Goal: Use online tool/utility: Utilize a website feature to perform a specific function

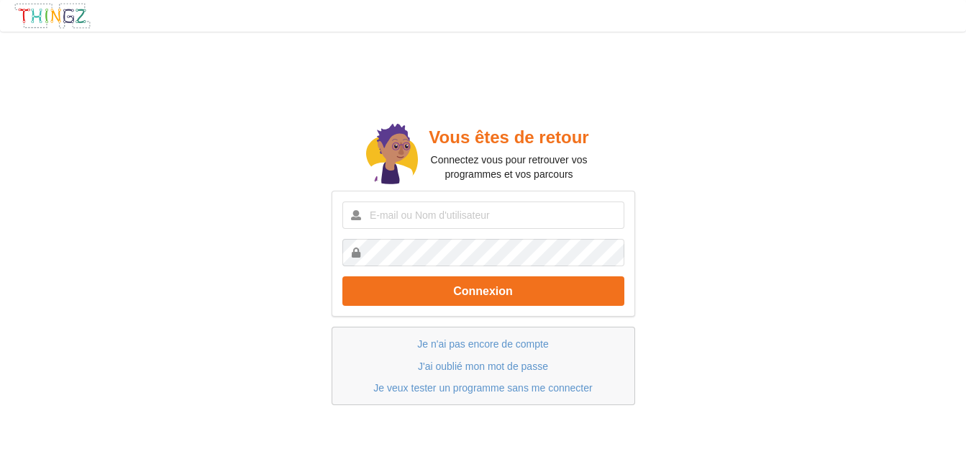
click at [4, 29] on div at bounding box center [52, 15] width 101 height 27
click at [535, 183] on div "Vous êtes de retour Connectez vous pour retrouver vos programmes et vos parcours" at bounding box center [509, 155] width 182 height 63
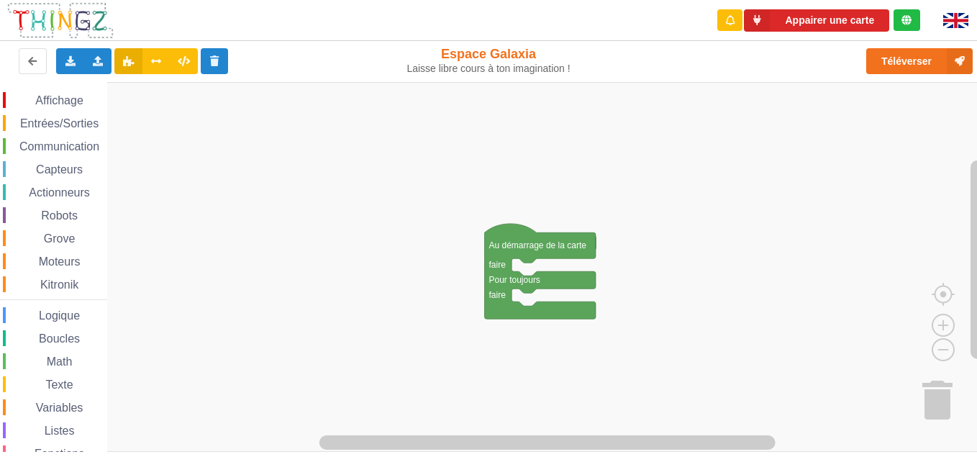
click at [660, 263] on rect "Espace de travail de Blocky" at bounding box center [493, 267] width 987 height 370
click at [83, 124] on span "Entrées/Sorties" at bounding box center [59, 123] width 83 height 12
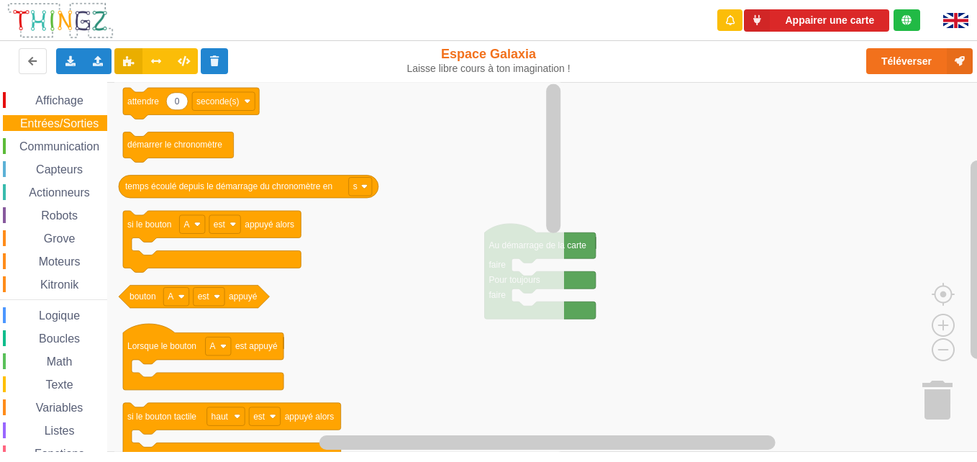
click at [41, 178] on div "Affichage Entrées/Sorties Communication Capteurs Actionneurs Robots Grove Moteu…" at bounding box center [53, 296] width 107 height 408
click at [60, 386] on span "Texte" at bounding box center [59, 384] width 32 height 12
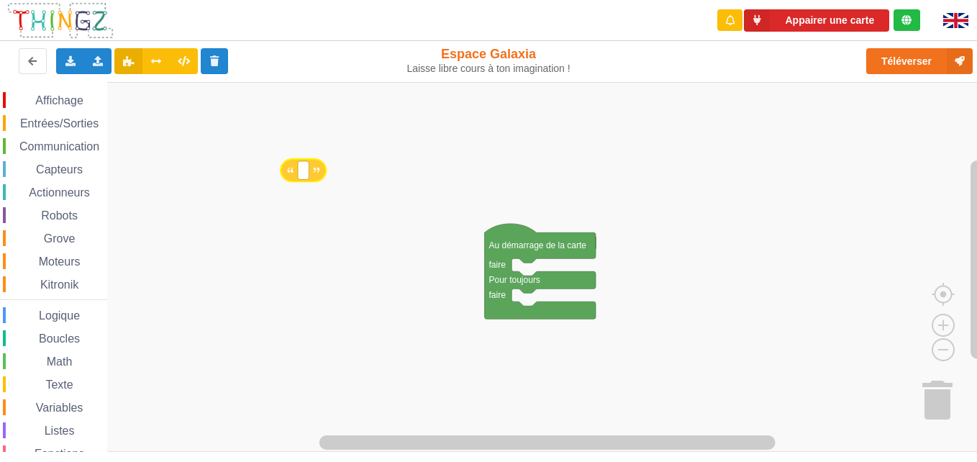
click at [305, 184] on div "Affichage Entrées/Sorties Communication Capteurs Actionneurs Robots Grove Moteu…" at bounding box center [493, 267] width 987 height 370
click at [305, 180] on rect "Espace de travail de Blocky" at bounding box center [306, 176] width 11 height 19
type input "technoa5"
click at [63, 391] on div "Texte" at bounding box center [55, 384] width 104 height 16
click at [793, 227] on rect "Espace de travail de Blocky" at bounding box center [493, 267] width 987 height 370
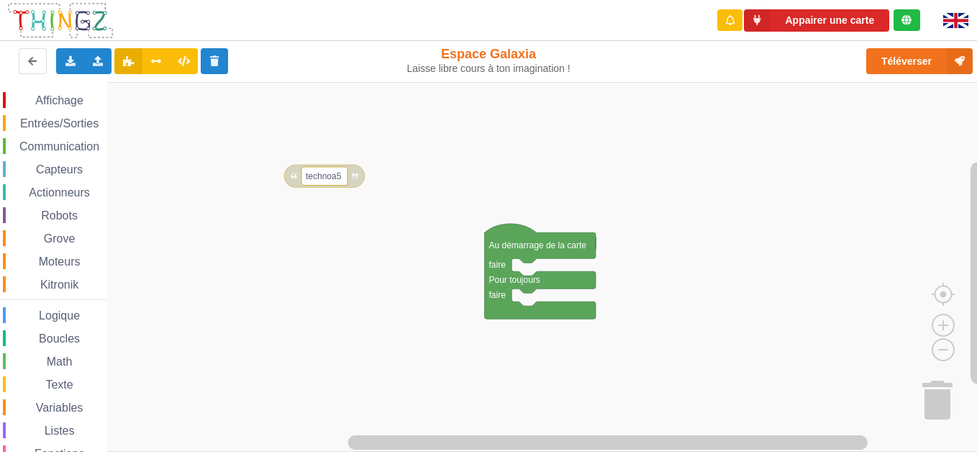
click at [62, 378] on span "Texte" at bounding box center [59, 384] width 32 height 12
click at [314, 260] on div "Affichage Entrées/Sorties Communication Capteurs Actionneurs Robots Grove Moteu…" at bounding box center [493, 267] width 987 height 370
click at [310, 256] on rect "Espace de travail de Blocky" at bounding box center [312, 256] width 11 height 19
type input "1234567890"
click at [563, 141] on rect "Espace de travail de Blocky" at bounding box center [493, 267] width 987 height 370
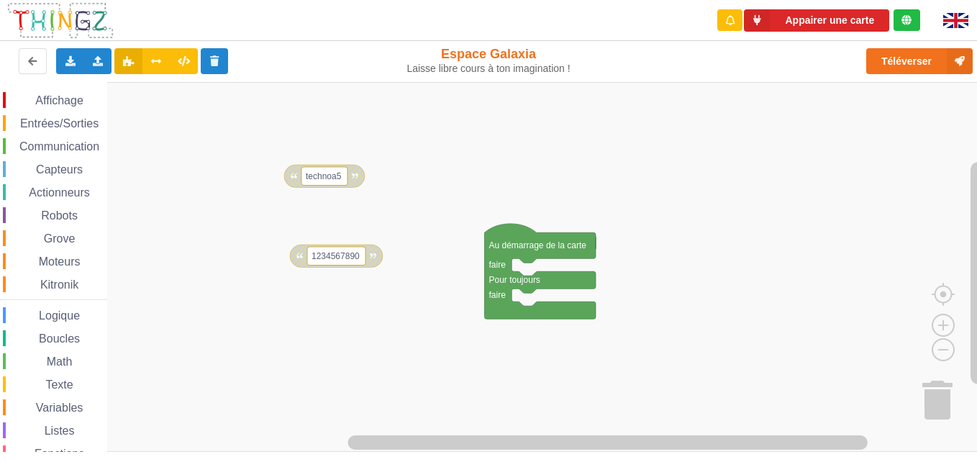
click at [67, 386] on span "Texte" at bounding box center [59, 384] width 32 height 12
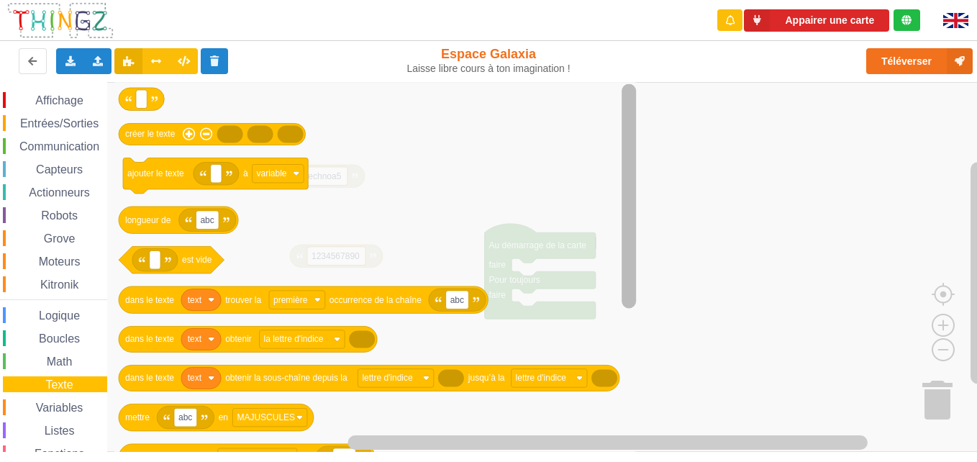
click at [614, 211] on div "Affichage Entrées/Sorties Communication Capteurs Actionneurs Robots Grove Moteu…" at bounding box center [493, 267] width 987 height 370
click at [13, 116] on div "Entrées/Sorties" at bounding box center [55, 123] width 104 height 16
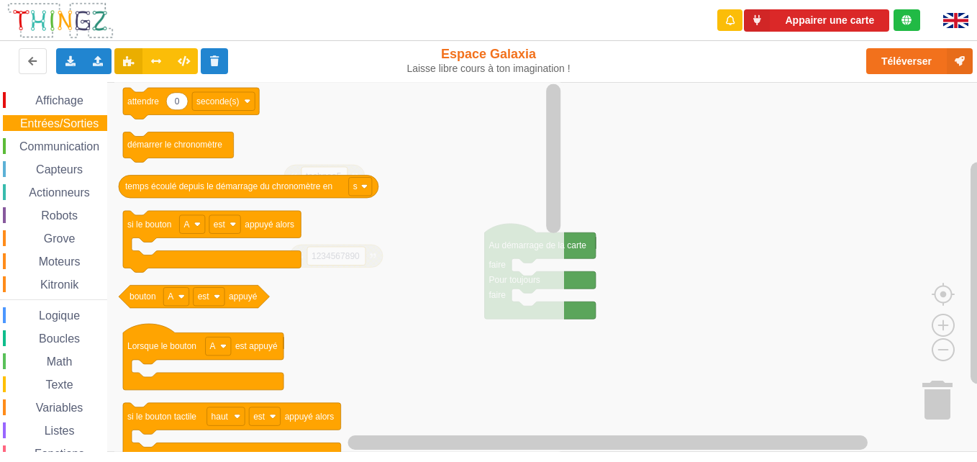
click at [55, 137] on div "Affichage Entrées/Sorties Communication Capteurs Actionneurs Robots Grove Moteu…" at bounding box center [53, 296] width 107 height 408
click at [59, 145] on span "Communication" at bounding box center [59, 146] width 84 height 12
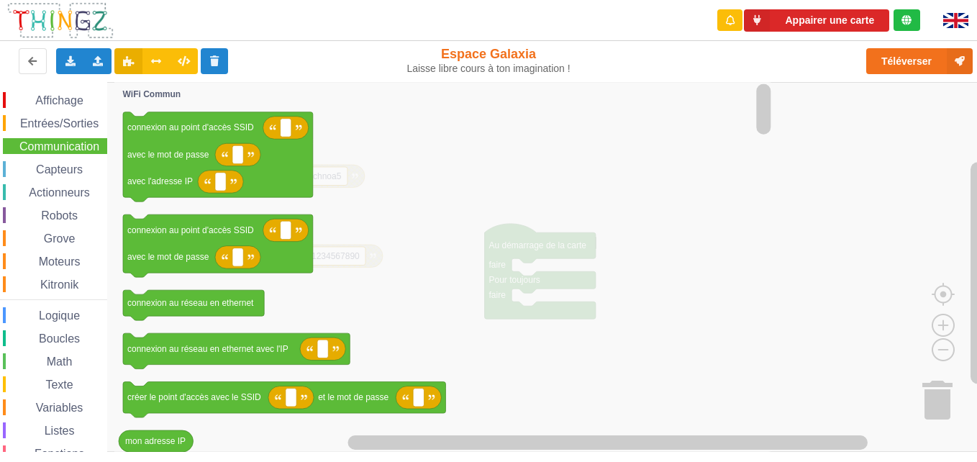
click at [59, 145] on span "Communication" at bounding box center [59, 146] width 84 height 12
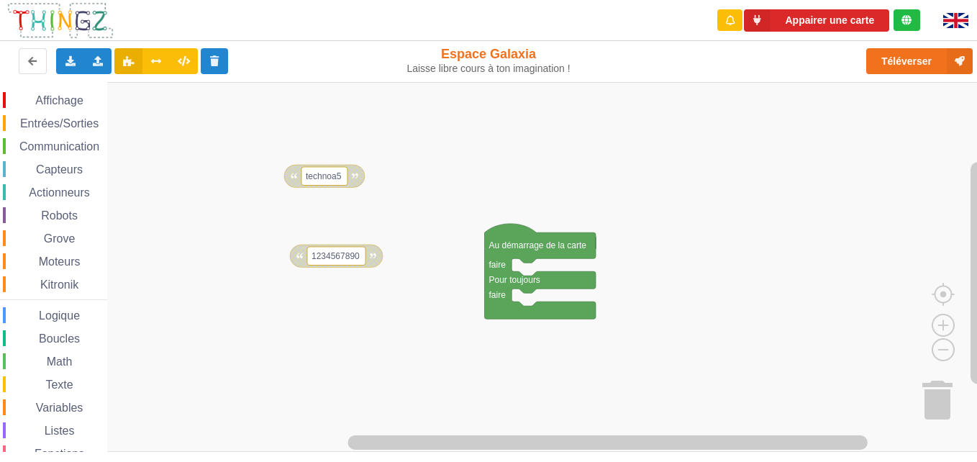
click at [62, 141] on span "Communication" at bounding box center [59, 146] width 84 height 12
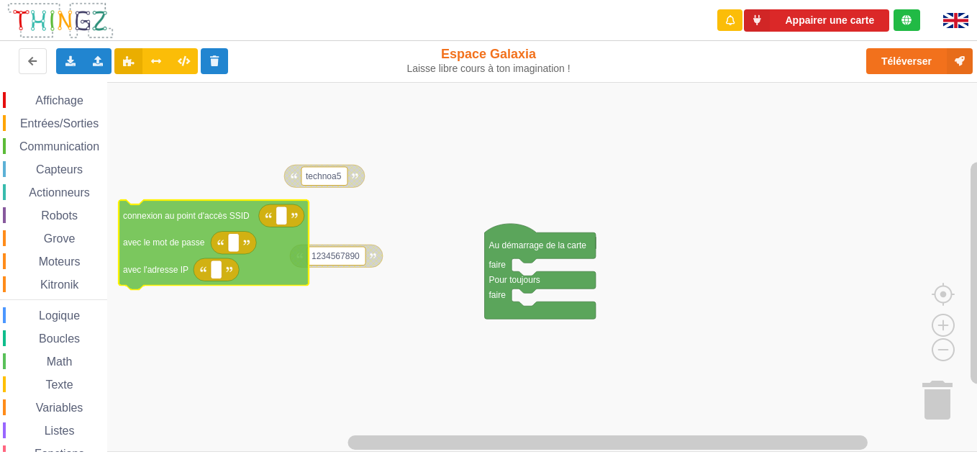
click at [91, 229] on div "Affichage Entrées/Sorties Communication Capteurs Actionneurs Robots Grove Moteu…" at bounding box center [493, 267] width 987 height 370
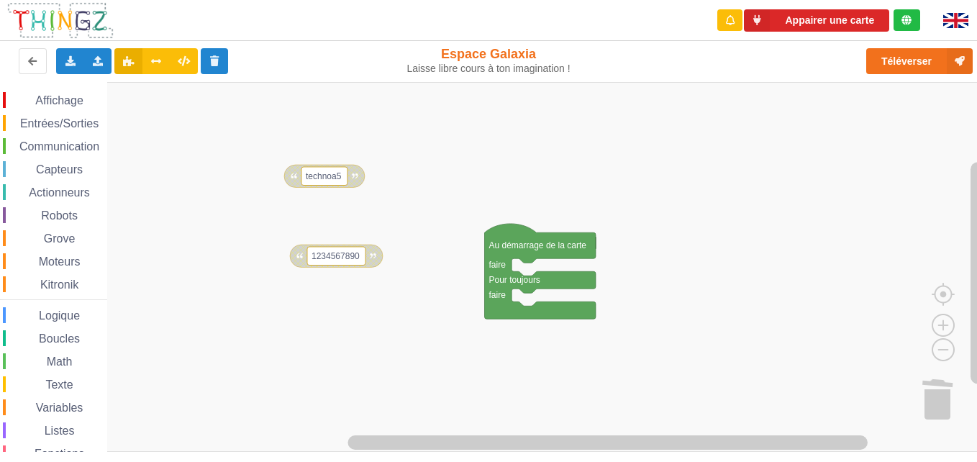
click at [78, 139] on div "Communication" at bounding box center [55, 146] width 104 height 16
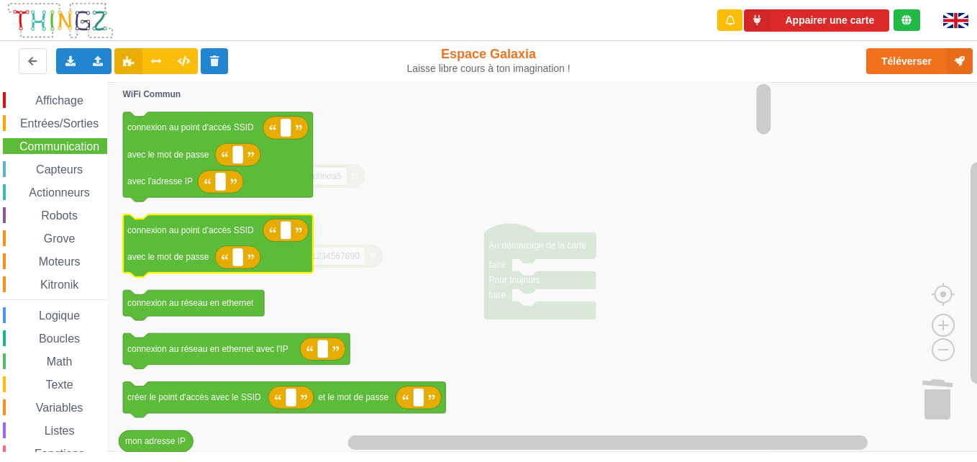
drag, startPoint x: 78, startPoint y: 139, endPoint x: 212, endPoint y: 235, distance: 164.9
click at [212, 235] on div "Affichage Entrées/Sorties Communication Capteurs Actionneurs Robots Grove Moteu…" at bounding box center [493, 267] width 987 height 370
click at [212, 235] on text "connexion au point d'accès SSID" at bounding box center [190, 230] width 127 height 10
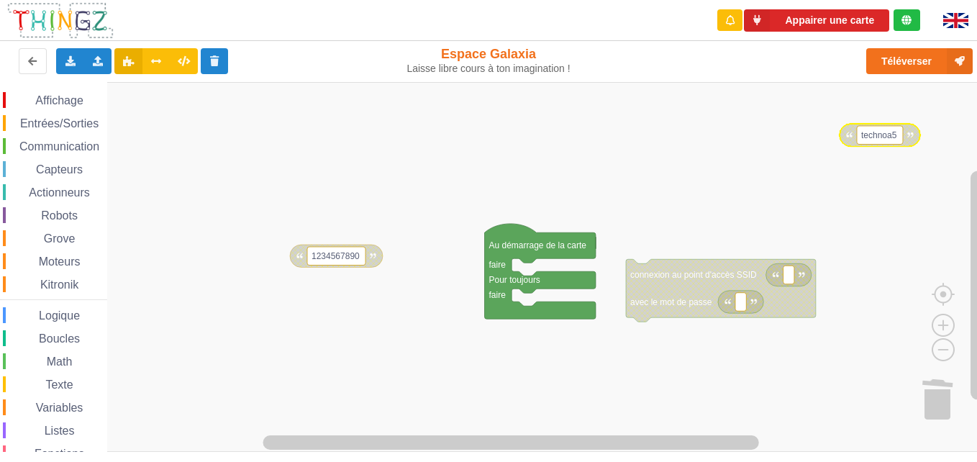
click at [847, 137] on image "Espace de travail de Blocky" at bounding box center [849, 135] width 6 height 6
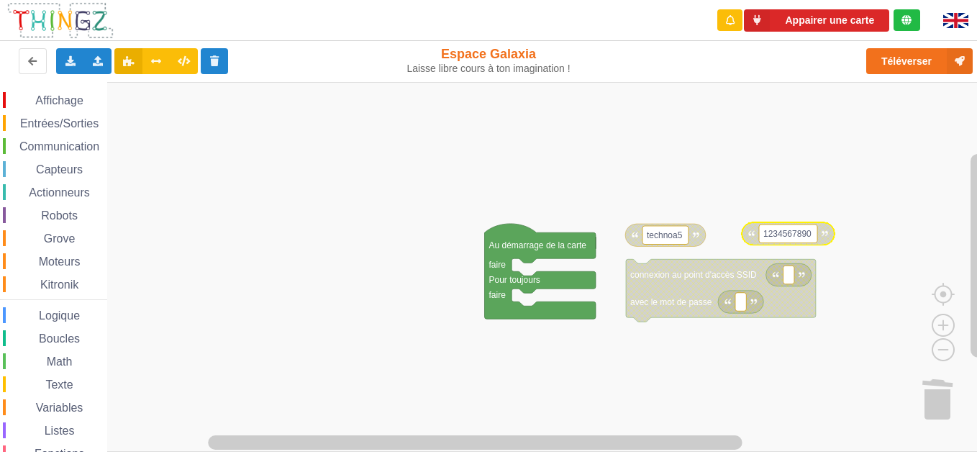
click at [750, 237] on icon "Espace de travail de Blocky" at bounding box center [788, 233] width 93 height 23
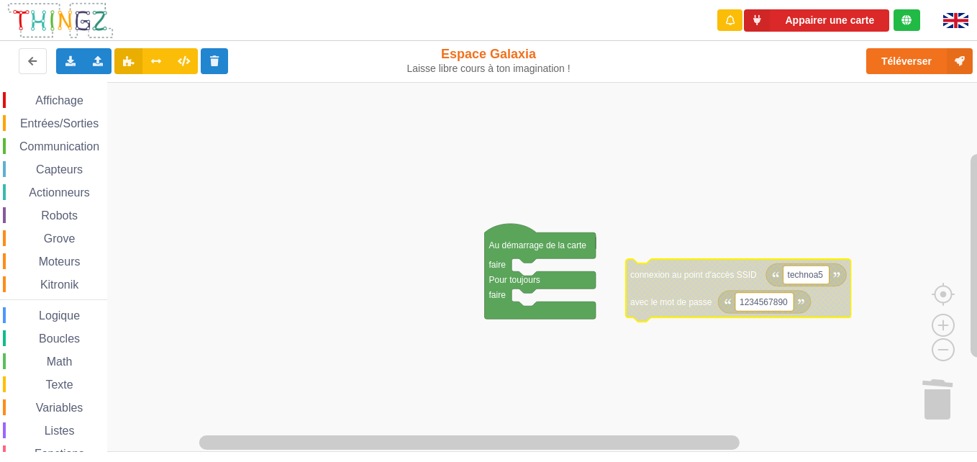
click at [637, 286] on icon "Espace de travail de Blocky" at bounding box center [738, 290] width 225 height 63
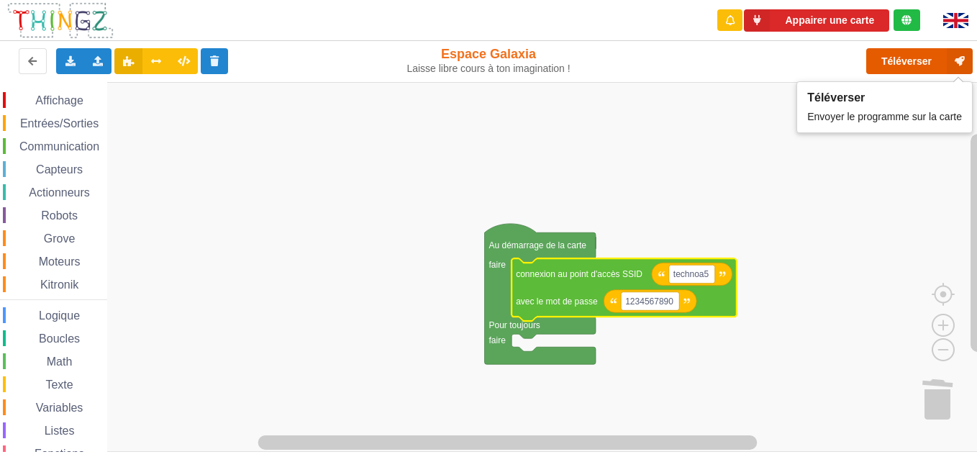
click at [923, 52] on button "Téléverser" at bounding box center [919, 61] width 106 height 26
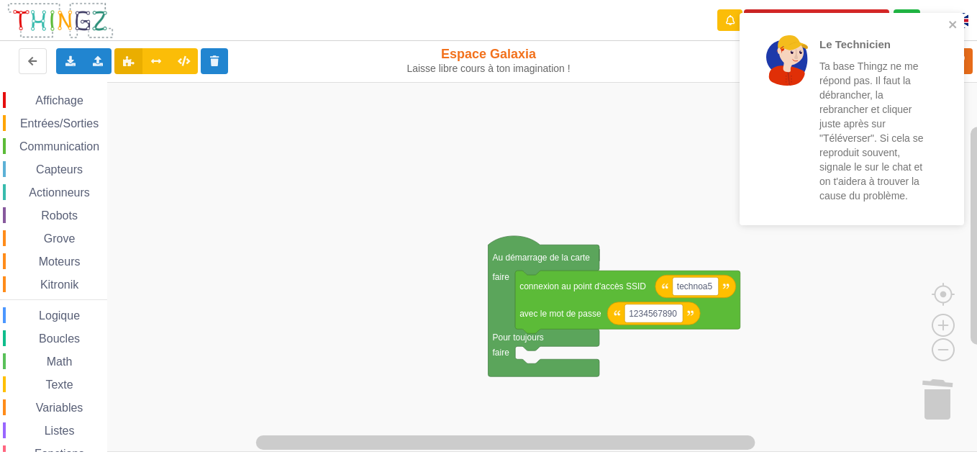
click at [504, 67] on div "Le Technicien Ta base Thingz ne me répond pas. Il faut la débrancher, la rebran…" at bounding box center [488, 221] width 997 height 462
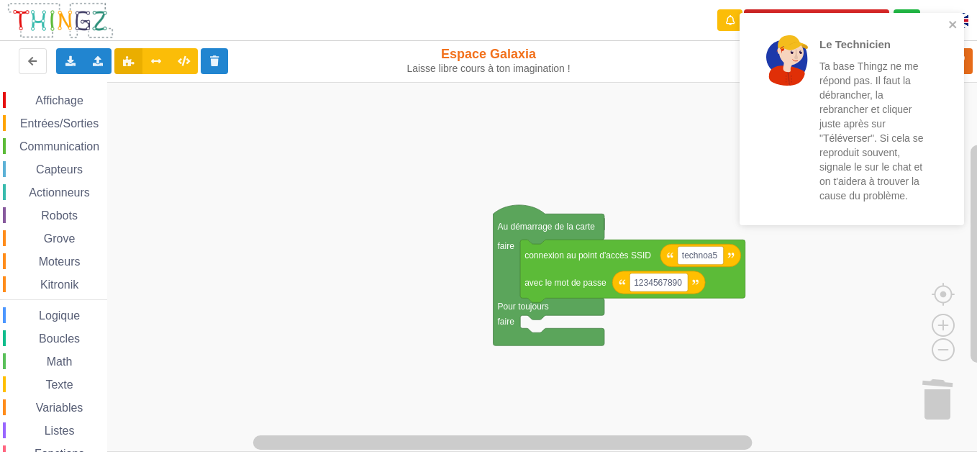
click at [504, 67] on div "Laisse libre cours à ton imagination !" at bounding box center [488, 69] width 165 height 12
click at [953, 24] on icon "close" at bounding box center [952, 24] width 7 height 7
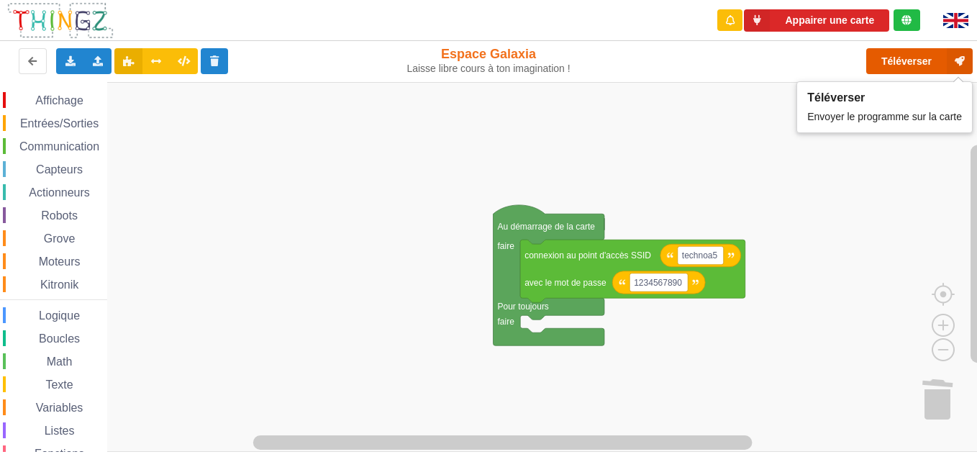
click at [937, 65] on button "Téléverser" at bounding box center [919, 61] width 106 height 26
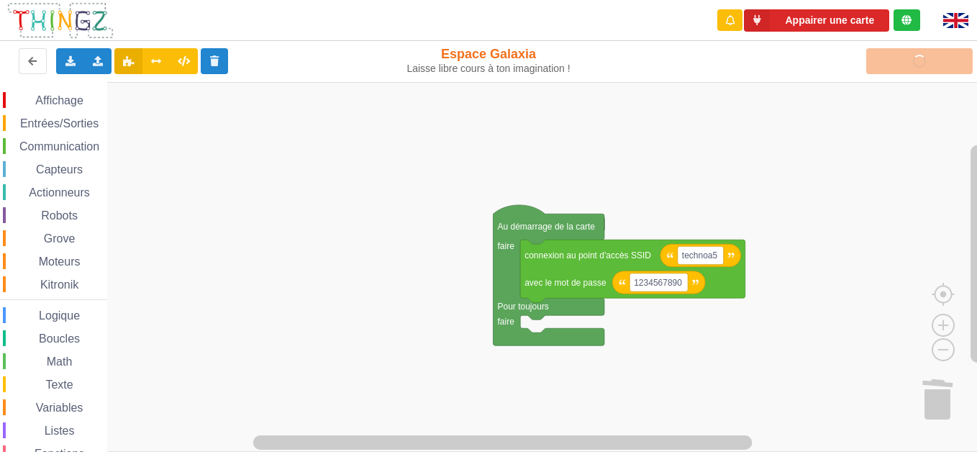
click at [780, 214] on rect "Espace de travail de Blocky" at bounding box center [493, 267] width 987 height 370
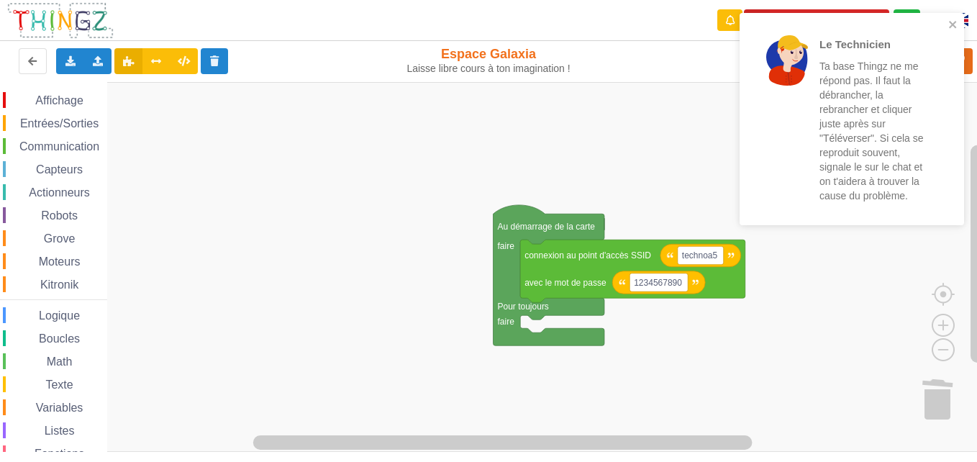
click at [960, 27] on div "Le Technicien Ta base Thingz ne me répond pas. Il faut la débrancher, la rebran…" at bounding box center [851, 119] width 224 height 212
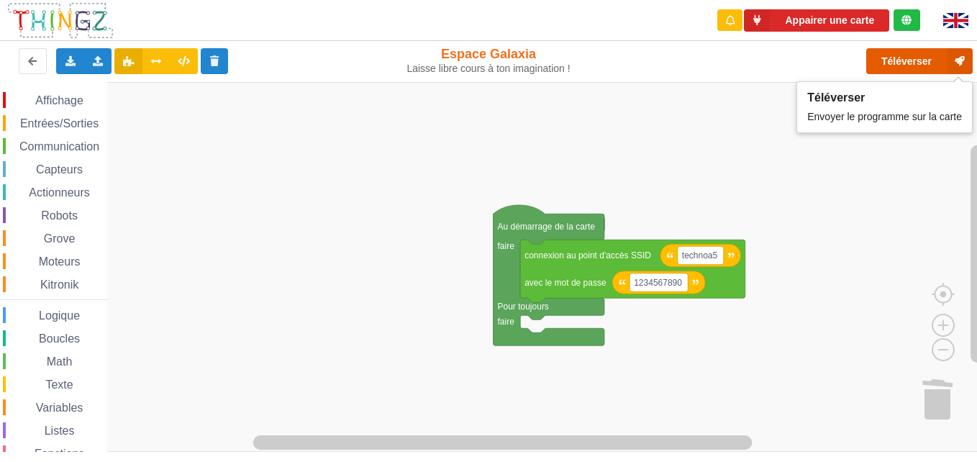
click at [919, 60] on button "Téléverser" at bounding box center [919, 61] width 106 height 26
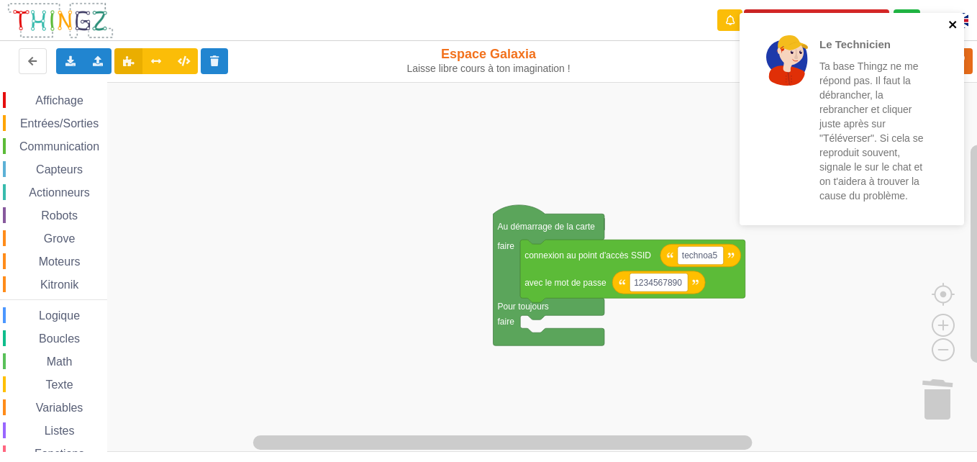
click at [951, 25] on icon "close" at bounding box center [952, 24] width 7 height 7
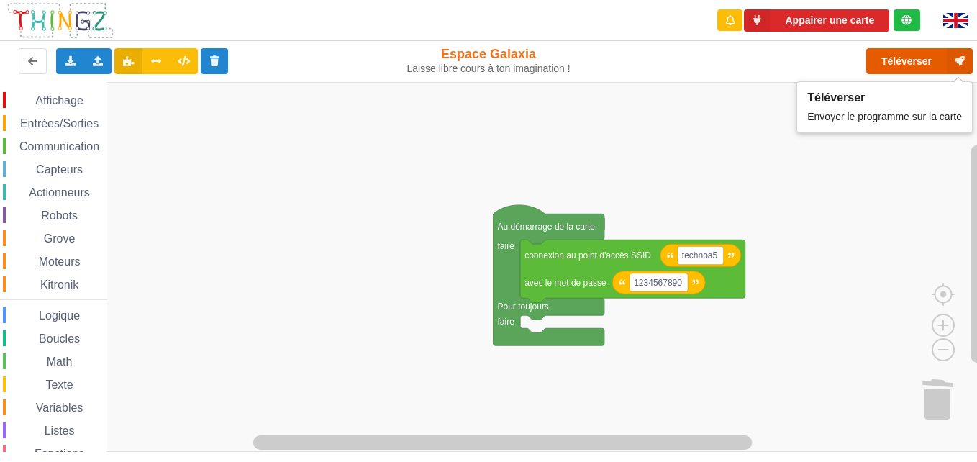
click at [913, 55] on button "Téléverser" at bounding box center [919, 61] width 106 height 26
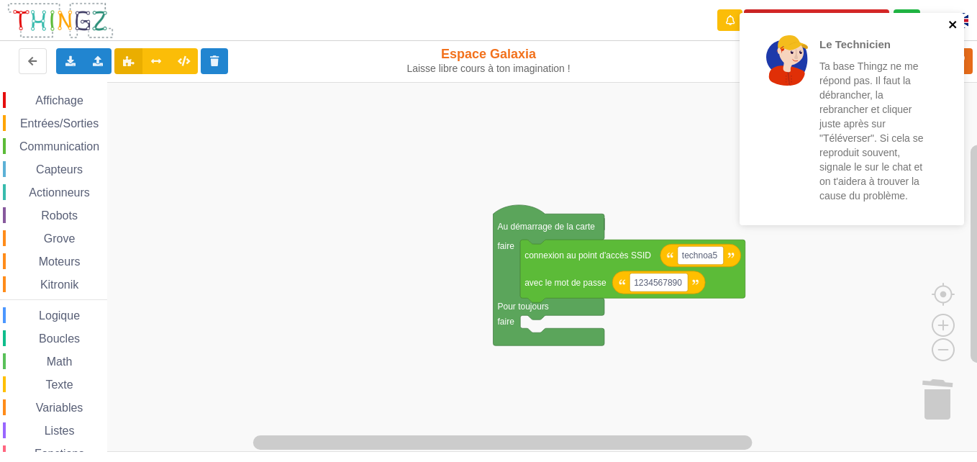
click at [951, 22] on icon "close" at bounding box center [952, 24] width 7 height 7
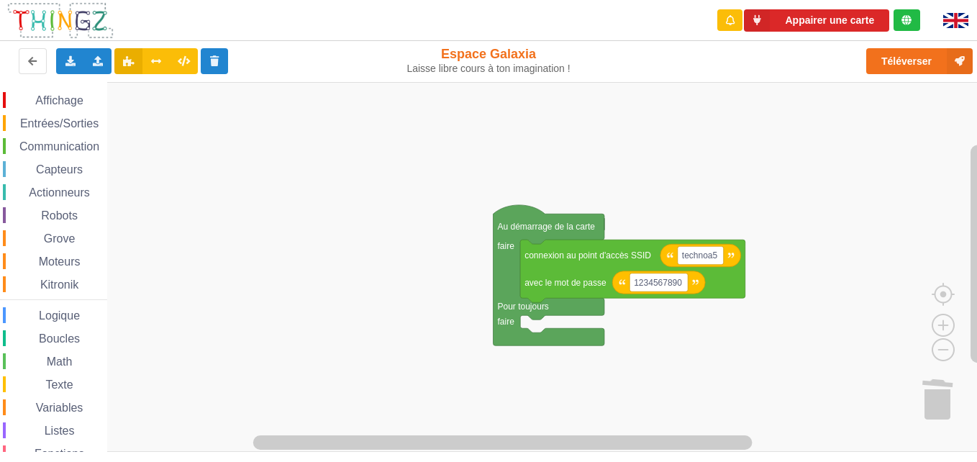
click at [940, 63] on div "Le Technicien Ta base Thingz ne me répond pas. Il faut la débrancher, la rebran…" at bounding box center [488, 221] width 997 height 462
click at [940, 63] on button "Téléverser" at bounding box center [919, 61] width 106 height 26
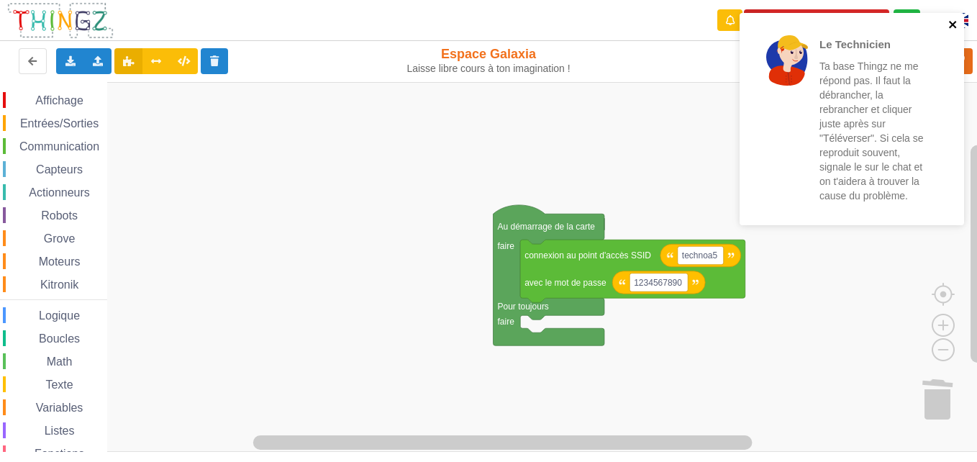
click at [950, 24] on icon "close" at bounding box center [953, 25] width 10 height 12
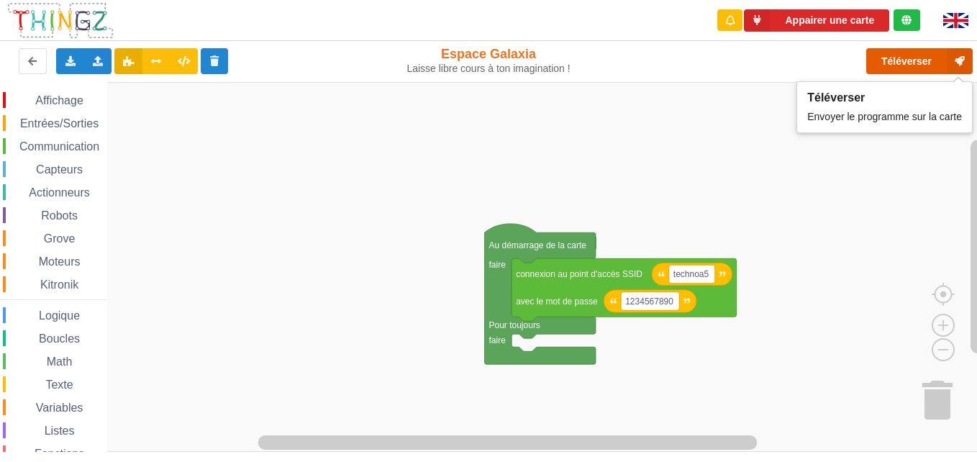
click at [910, 58] on button "Téléverser" at bounding box center [919, 61] width 106 height 26
